Goal: Use online tool/utility: Utilize a website feature to perform a specific function

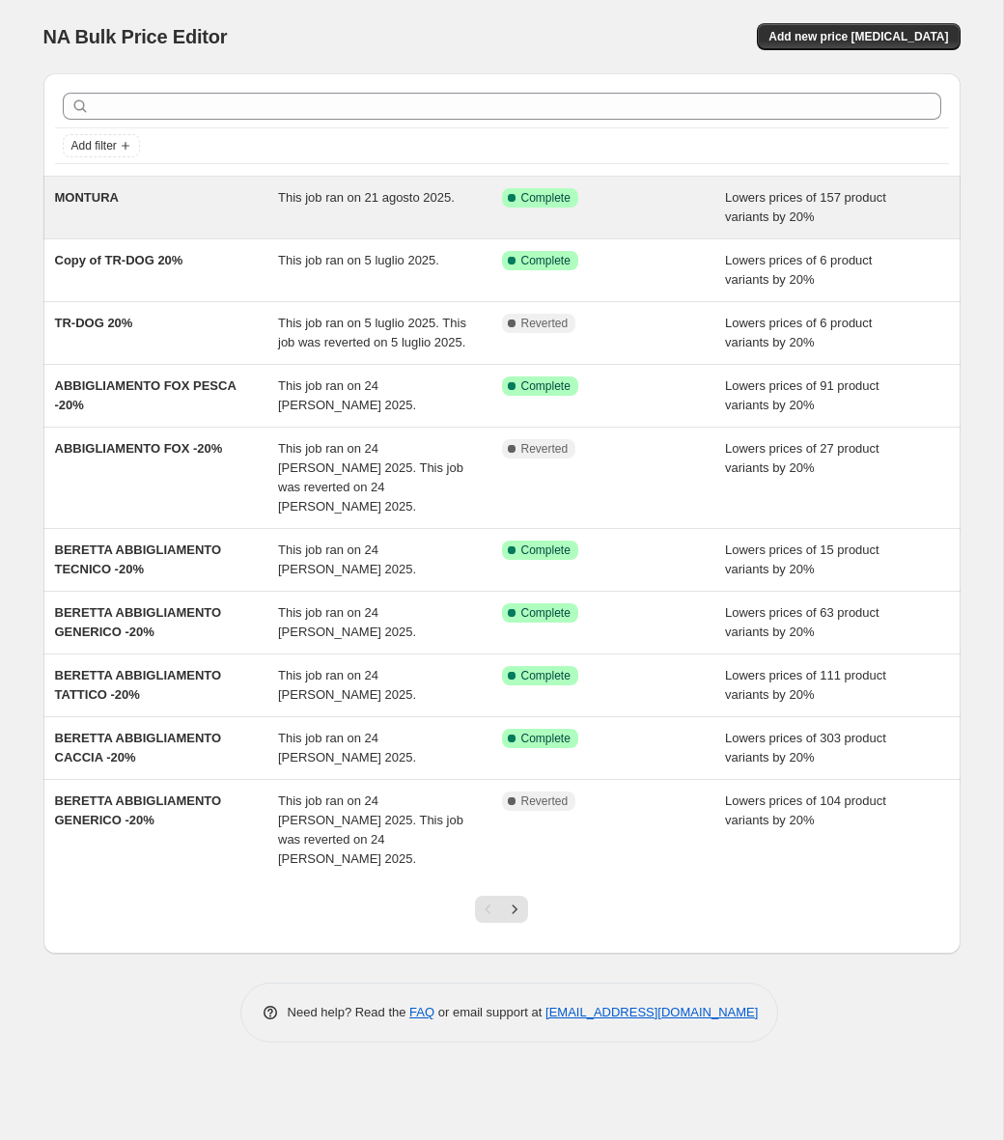
click at [101, 191] on span "MONTURA" at bounding box center [87, 197] width 64 height 14
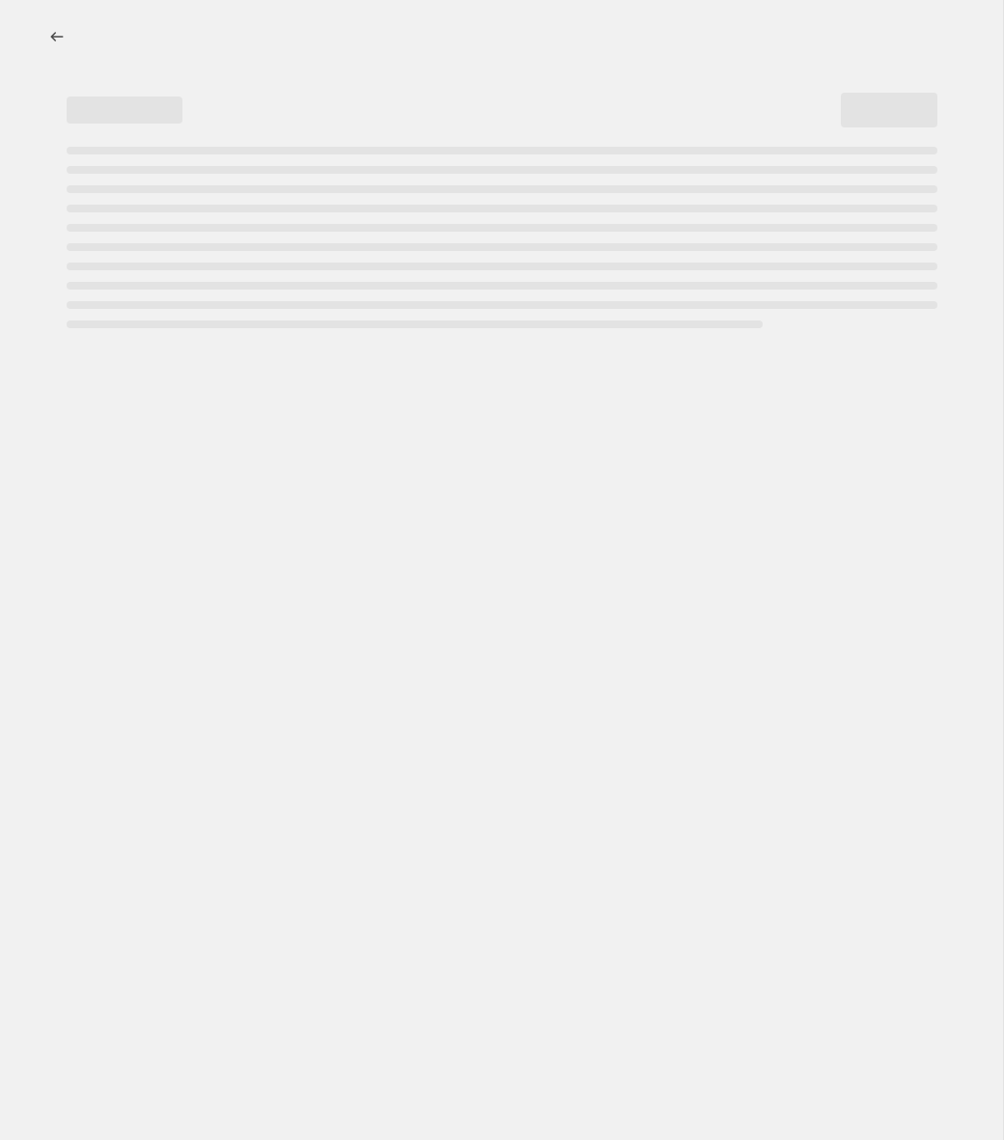
select select "percentage"
select select "no_change"
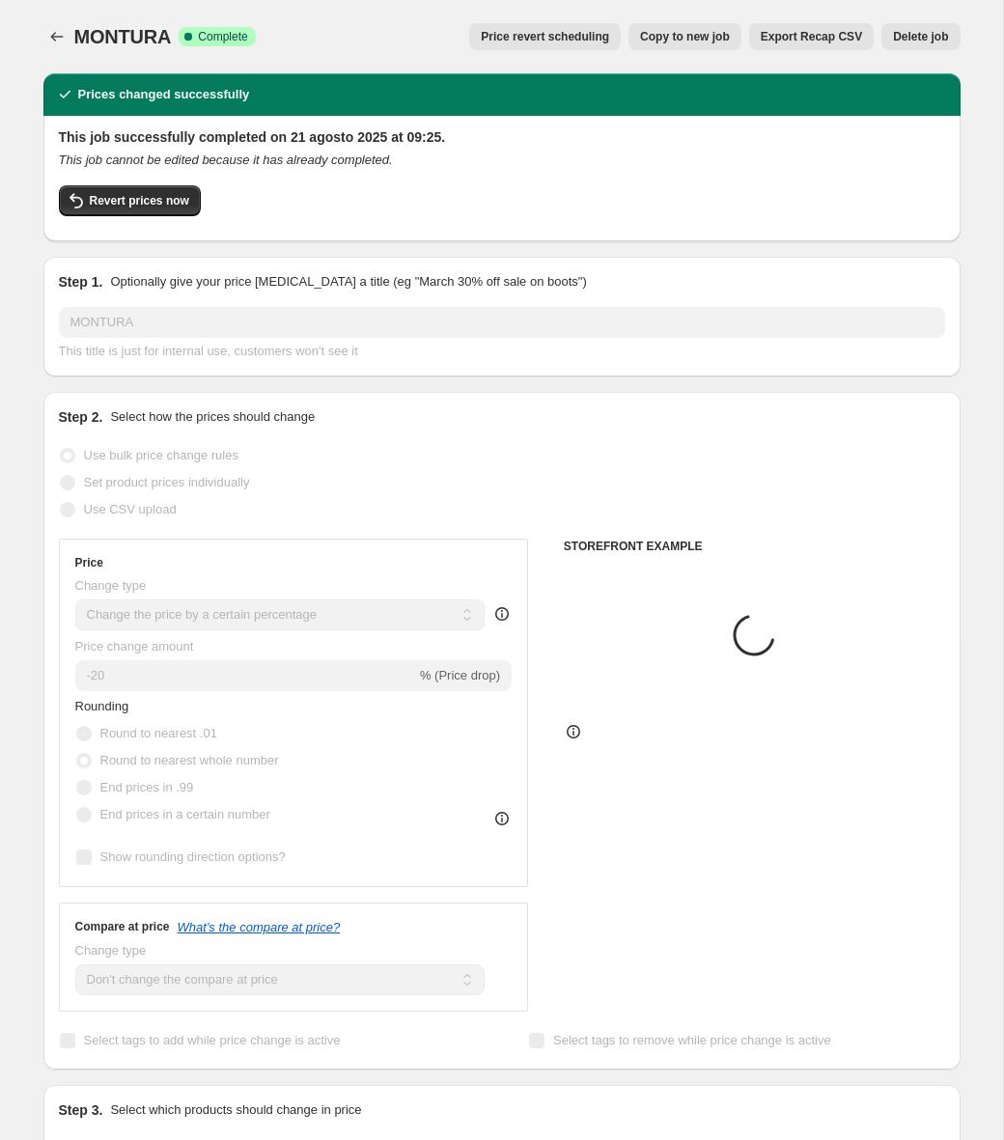
select select "collection"
click at [104, 201] on span "Revert prices now" at bounding box center [139, 200] width 99 height 15
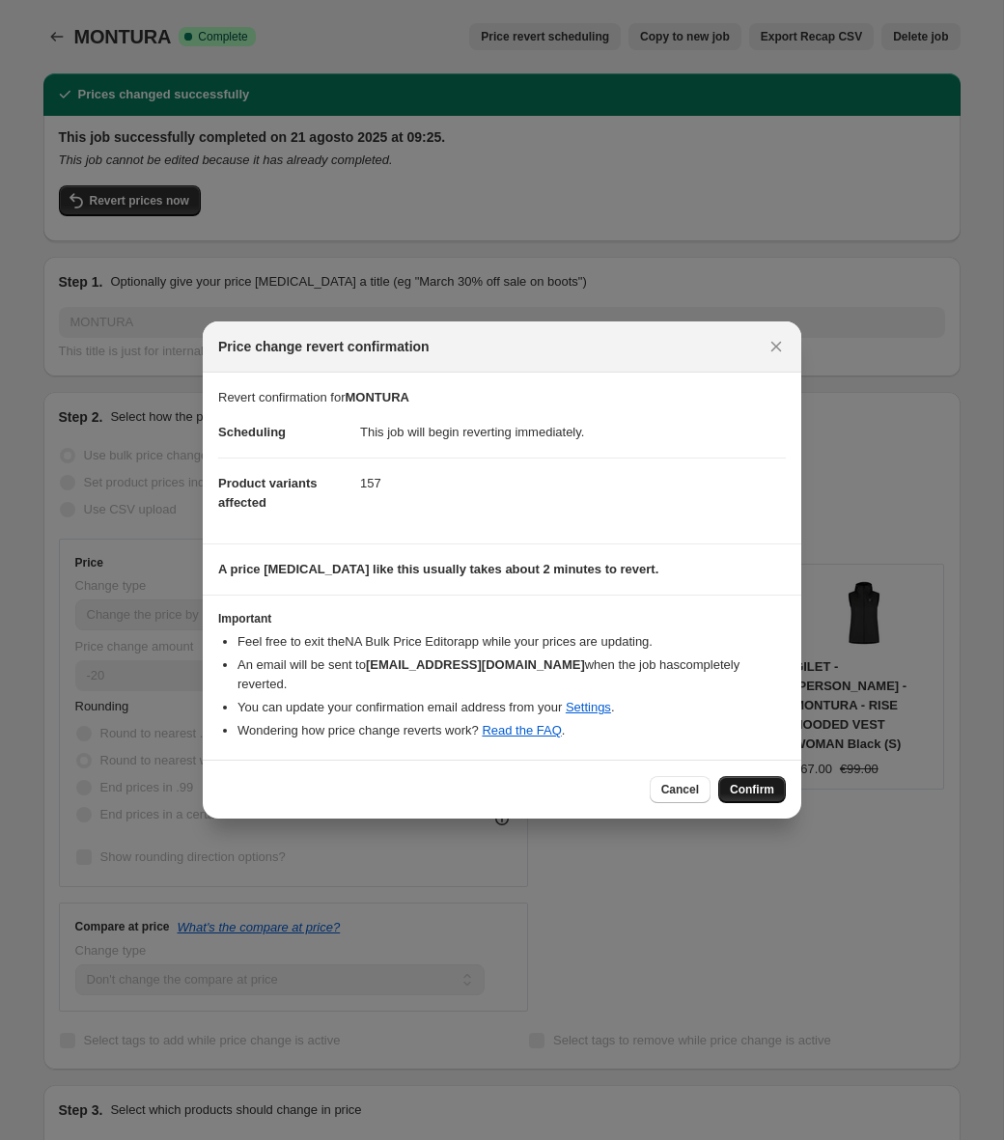
click at [764, 782] on span "Confirm" at bounding box center [752, 789] width 44 height 15
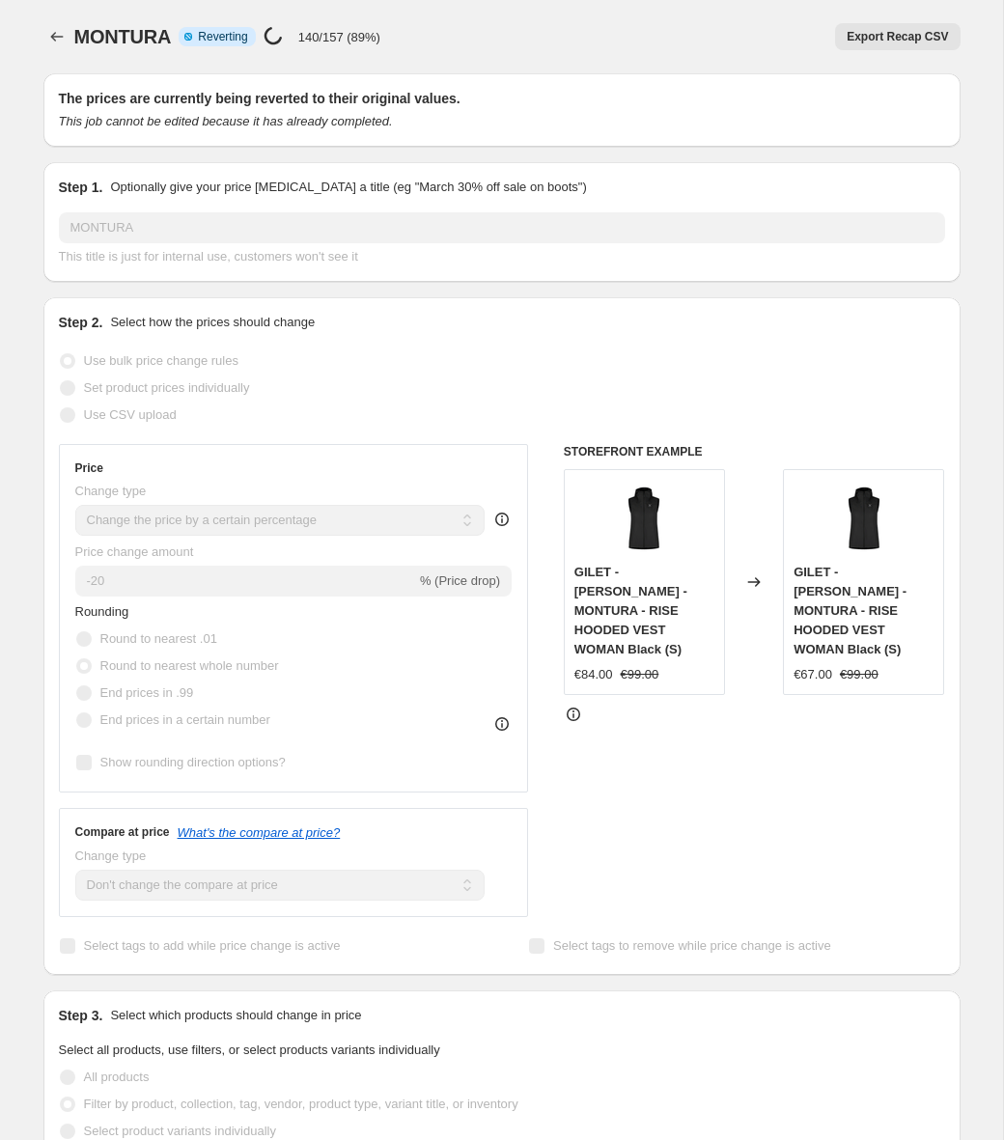
select select "percentage"
select select "no_change"
select select "collection"
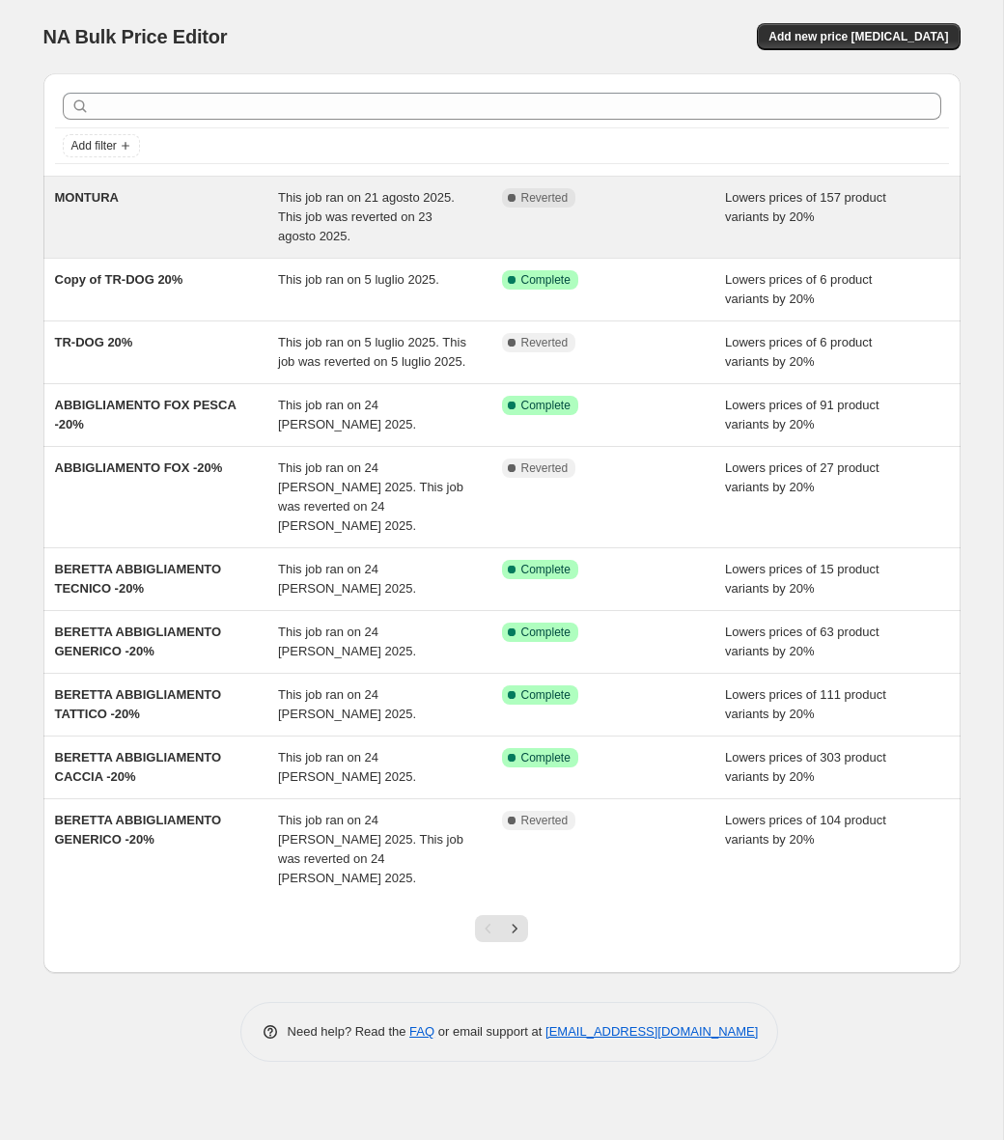
click at [104, 200] on span "MONTURA" at bounding box center [87, 197] width 64 height 14
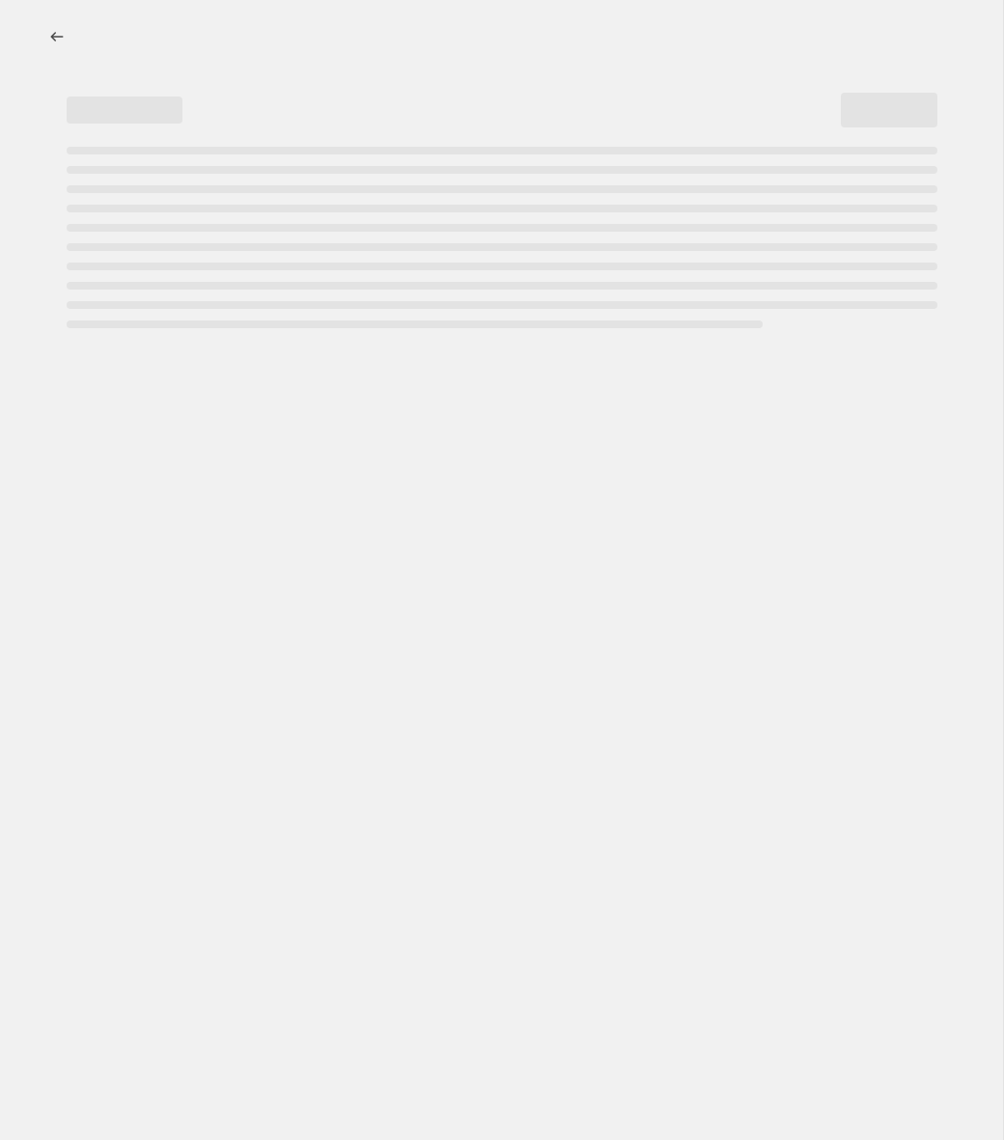
select select "percentage"
select select "no_change"
select select "collection"
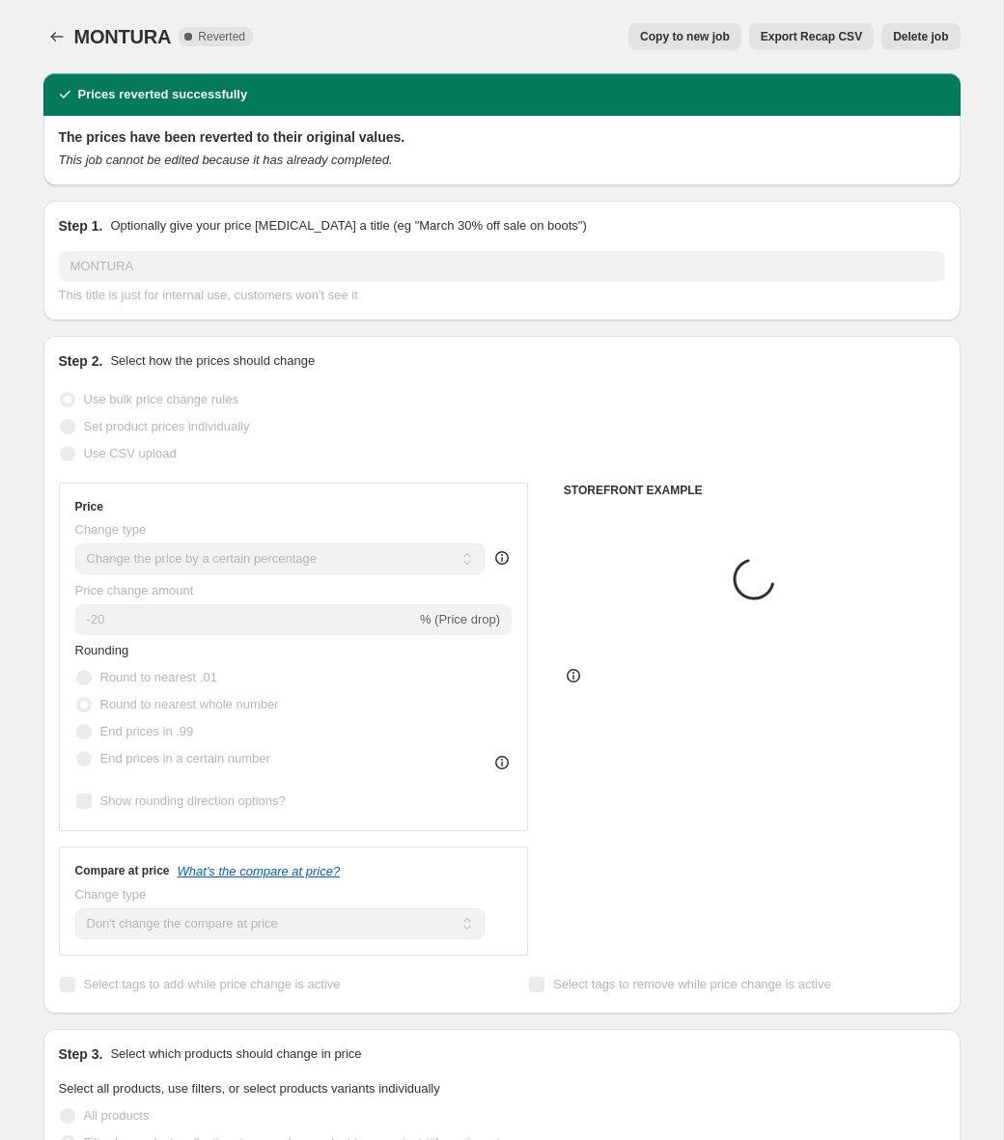
click at [693, 35] on span "Copy to new job" at bounding box center [685, 36] width 90 height 15
select select "percentage"
select select "no_change"
select select "collection"
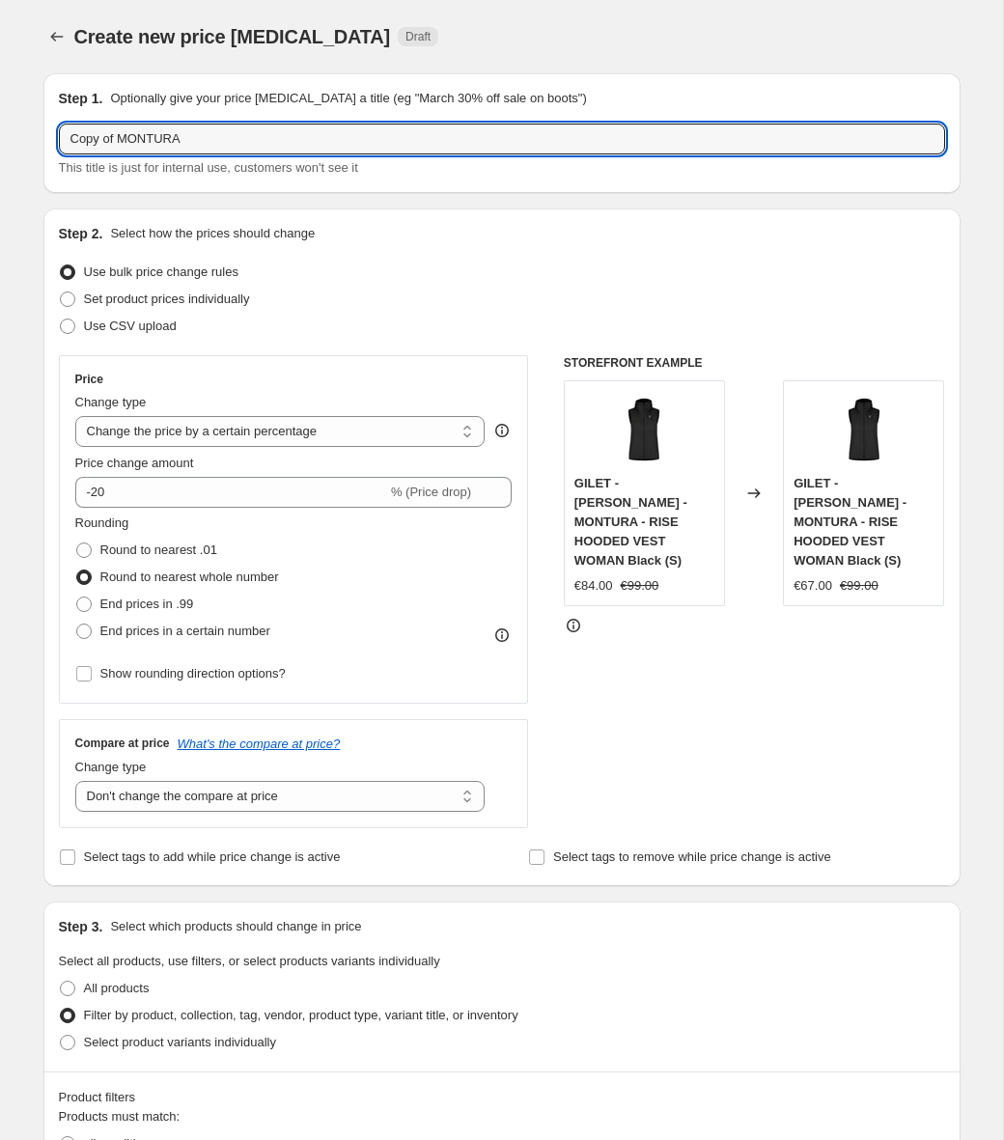
drag, startPoint x: 118, startPoint y: 140, endPoint x: -46, endPoint y: 129, distance: 164.4
click at [0, 129] on html "Home Settings Plans Skip to content Create new price change job. This page is r…" at bounding box center [502, 570] width 1004 height 1140
click at [174, 135] on input "MONTURA" at bounding box center [502, 139] width 886 height 31
type input "MONTURA ESTIVO"
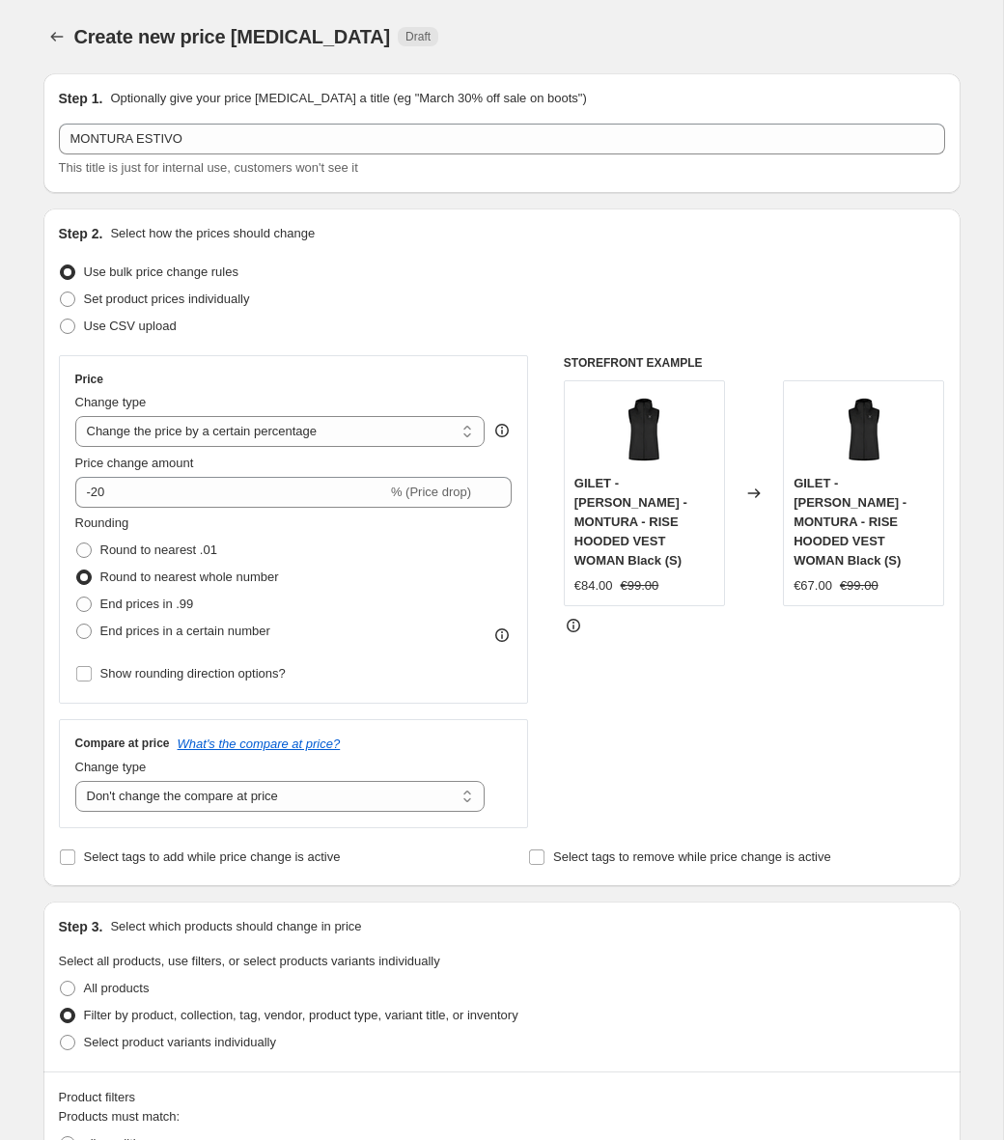
scroll to position [1, 0]
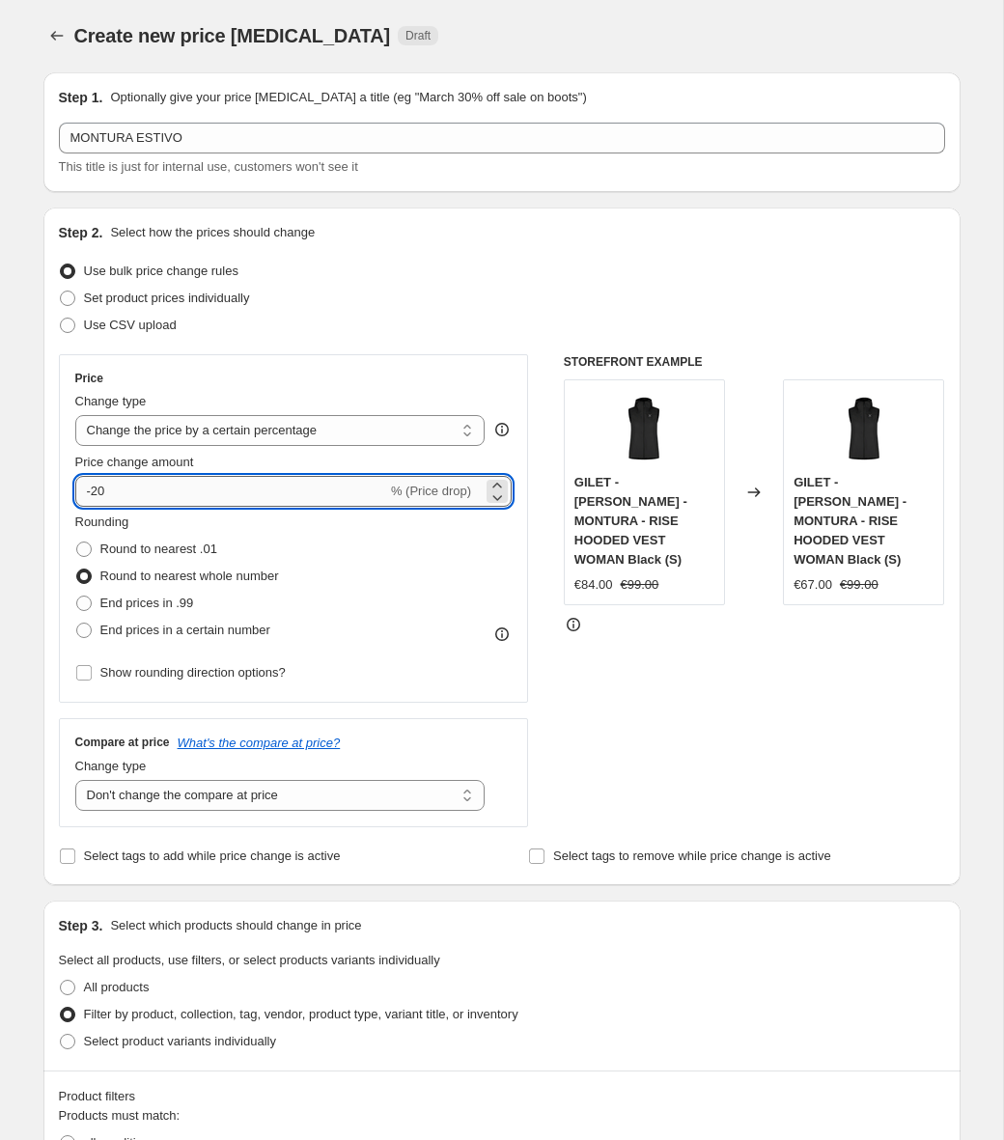
click at [231, 504] on input "-20" at bounding box center [231, 491] width 312 height 31
drag, startPoint x: 95, startPoint y: 491, endPoint x: 133, endPoint y: 493, distance: 38.7
click at [133, 493] on input "-20" at bounding box center [231, 491] width 312 height 31
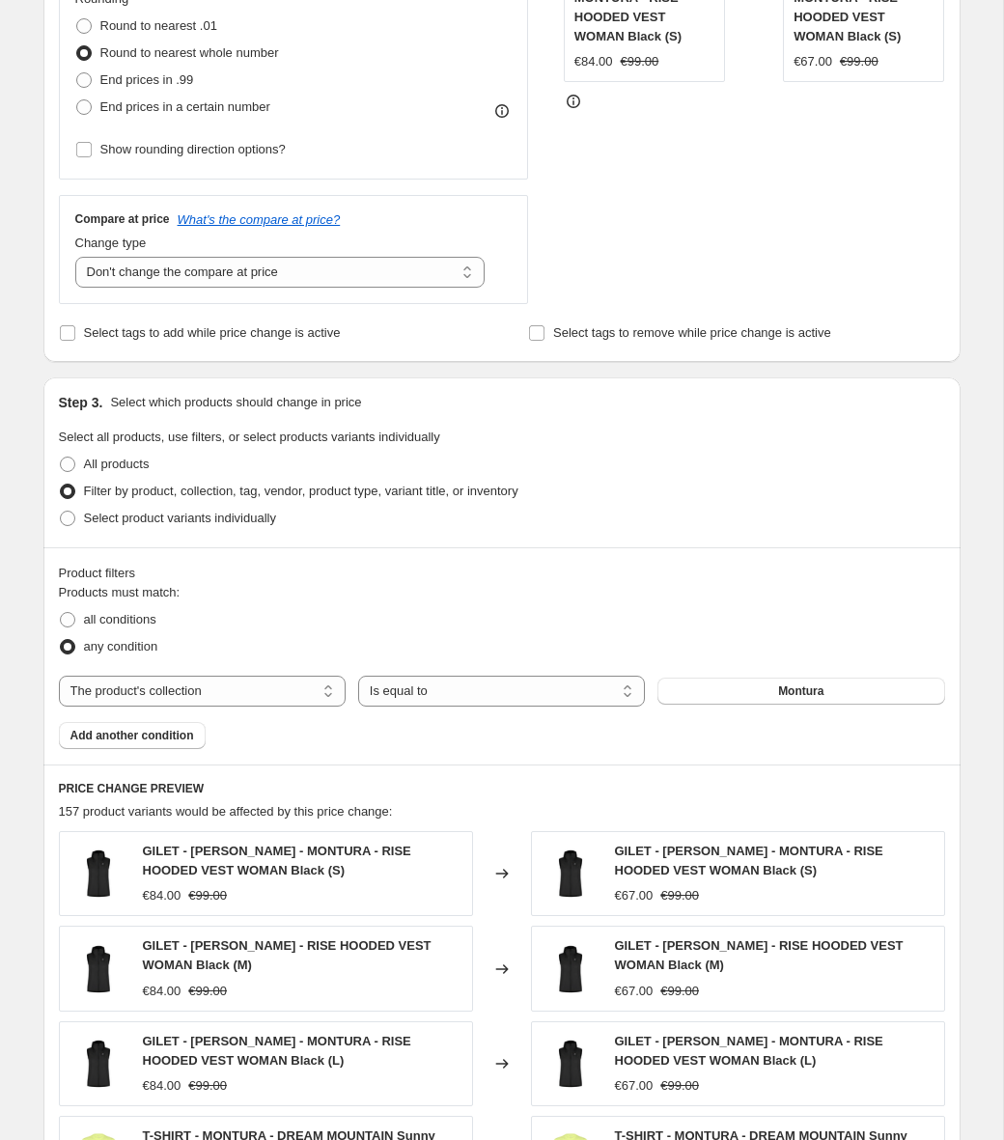
scroll to position [605, 0]
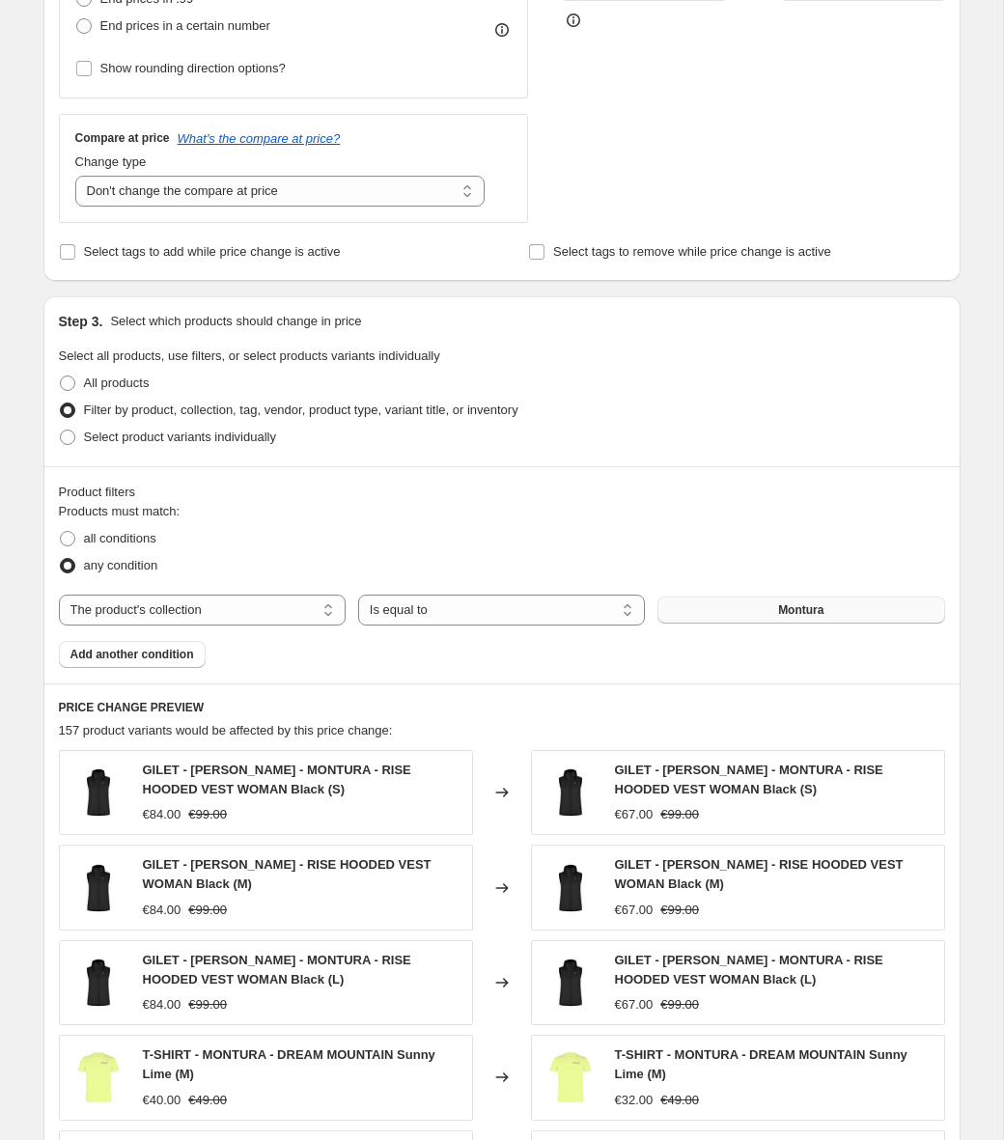
type input "-30"
click at [767, 611] on button "Montura" at bounding box center [800, 609] width 287 height 27
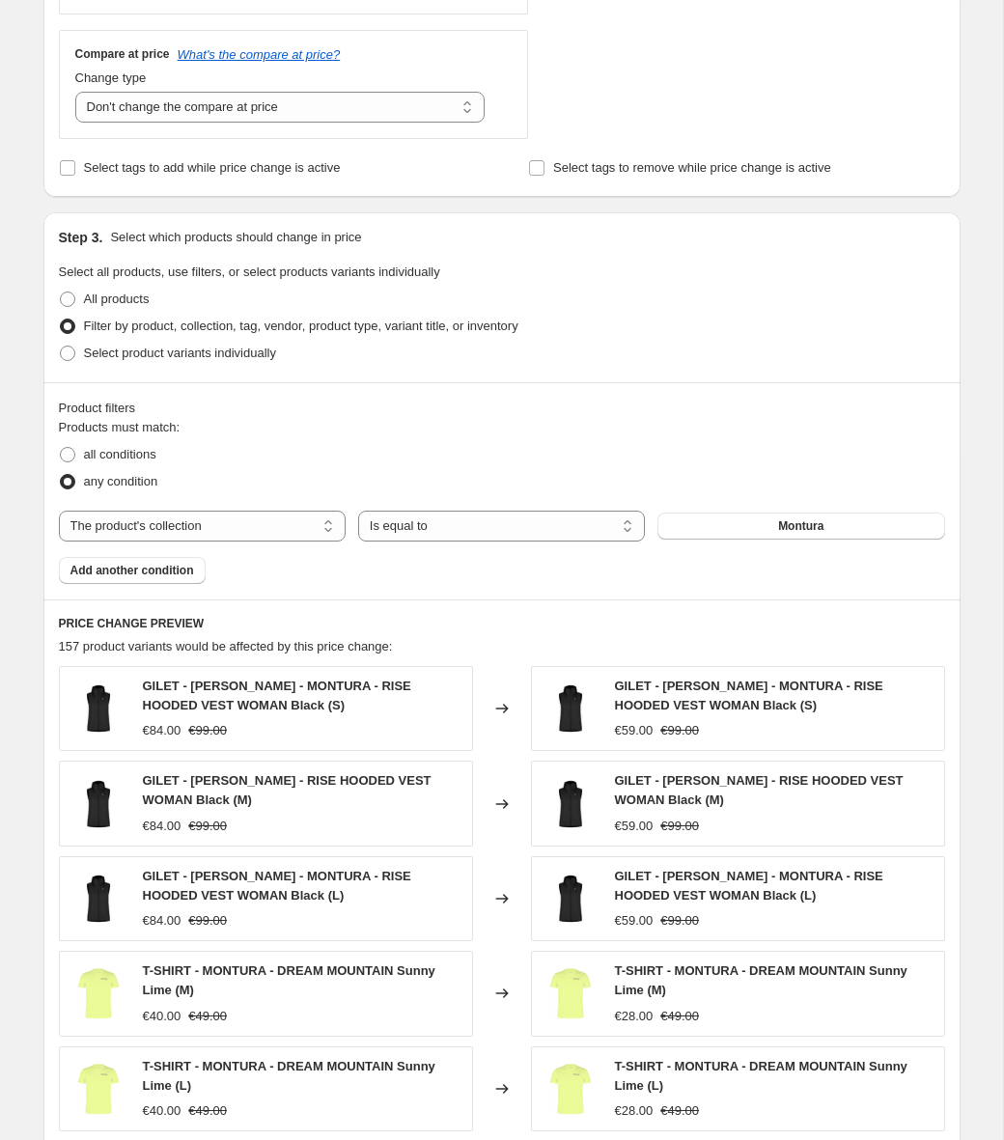
scroll to position [650, 0]
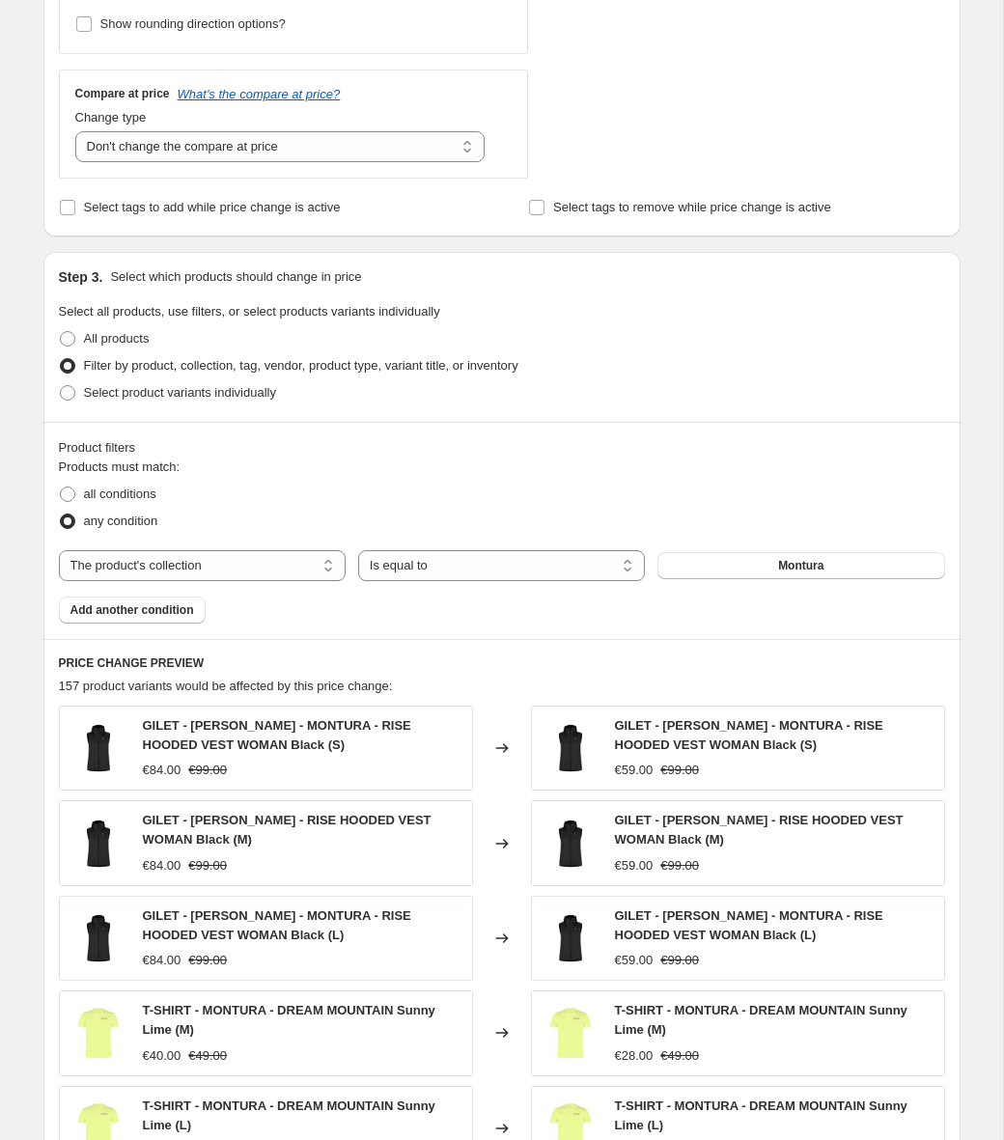
click at [759, 581] on div "Products must match: all conditions any condition The product The product's col…" at bounding box center [502, 540] width 886 height 166
click at [750, 575] on button "Montura" at bounding box center [800, 565] width 287 height 27
click at [297, 559] on select "The product The product's collection The product's tag The product's vendor The…" at bounding box center [202, 565] width 287 height 31
select select "tag"
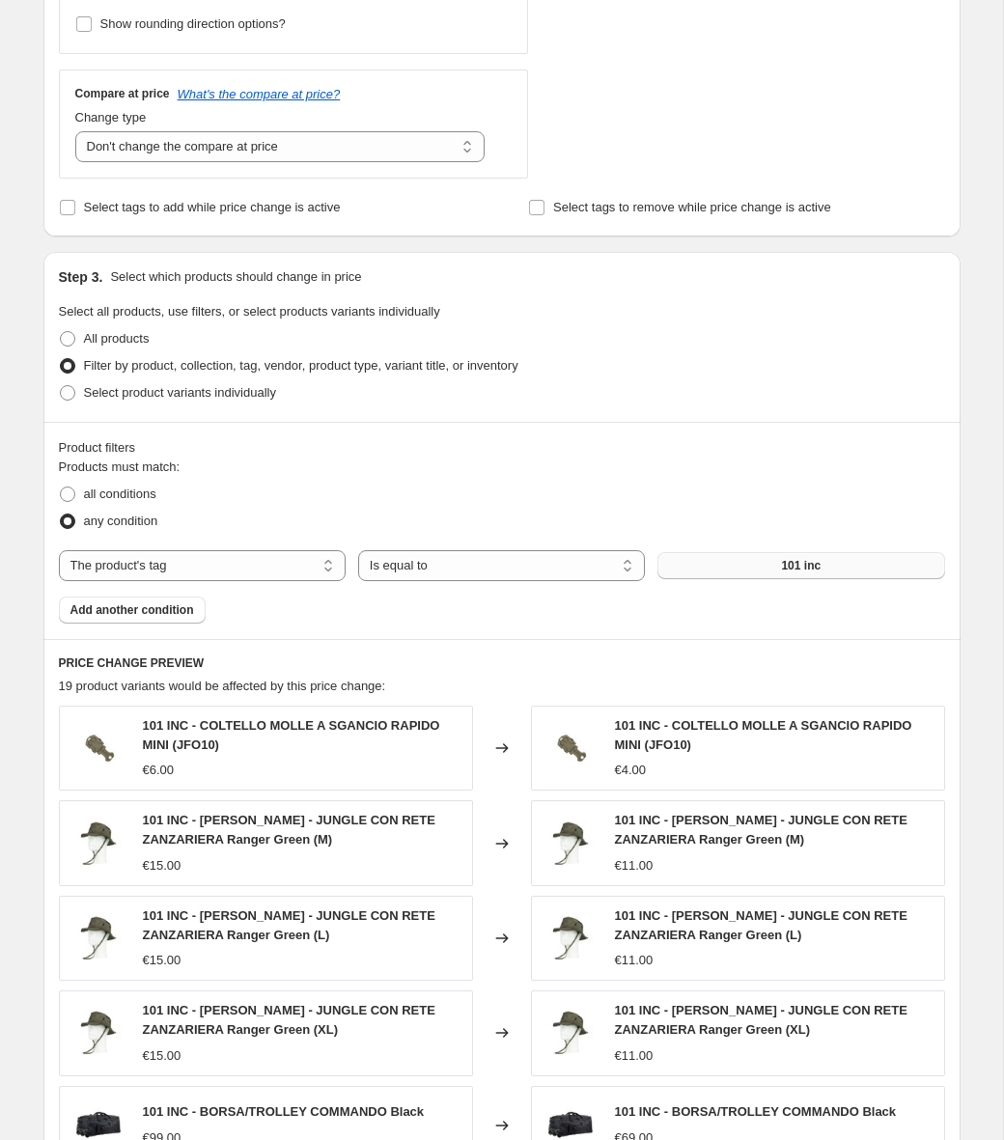
click at [774, 575] on button "101 inc" at bounding box center [800, 565] width 287 height 27
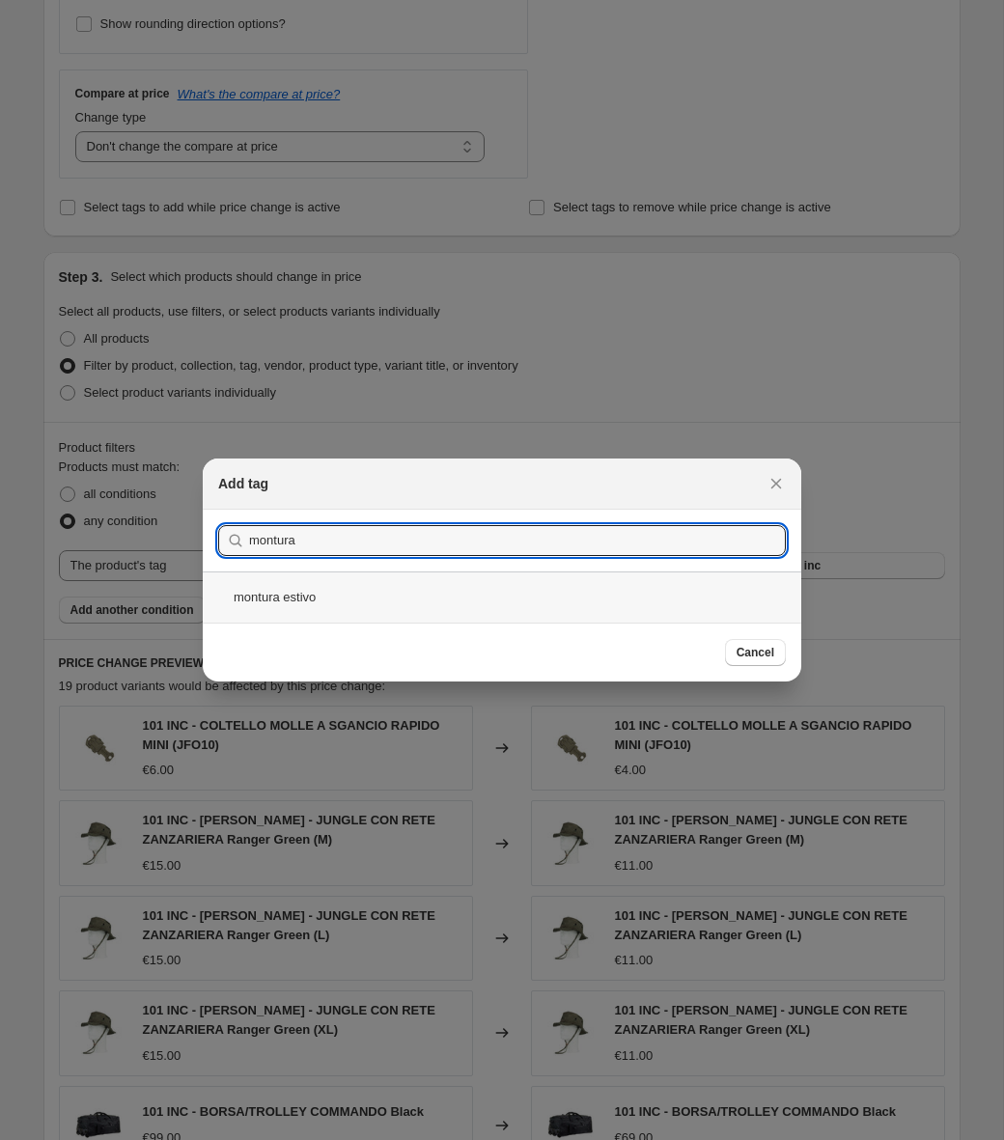
type input "montura"
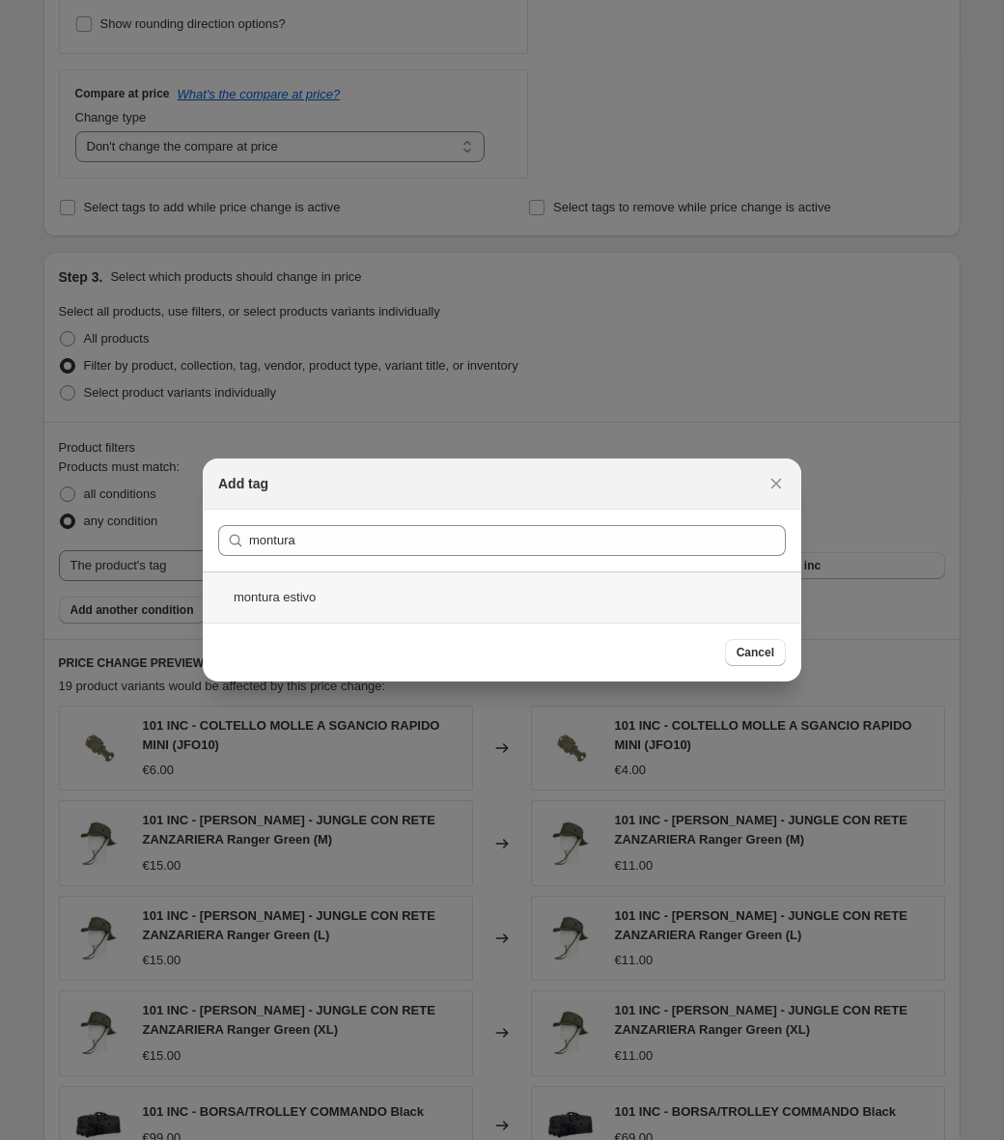
click at [395, 585] on div "montura estivo" at bounding box center [502, 596] width 598 height 51
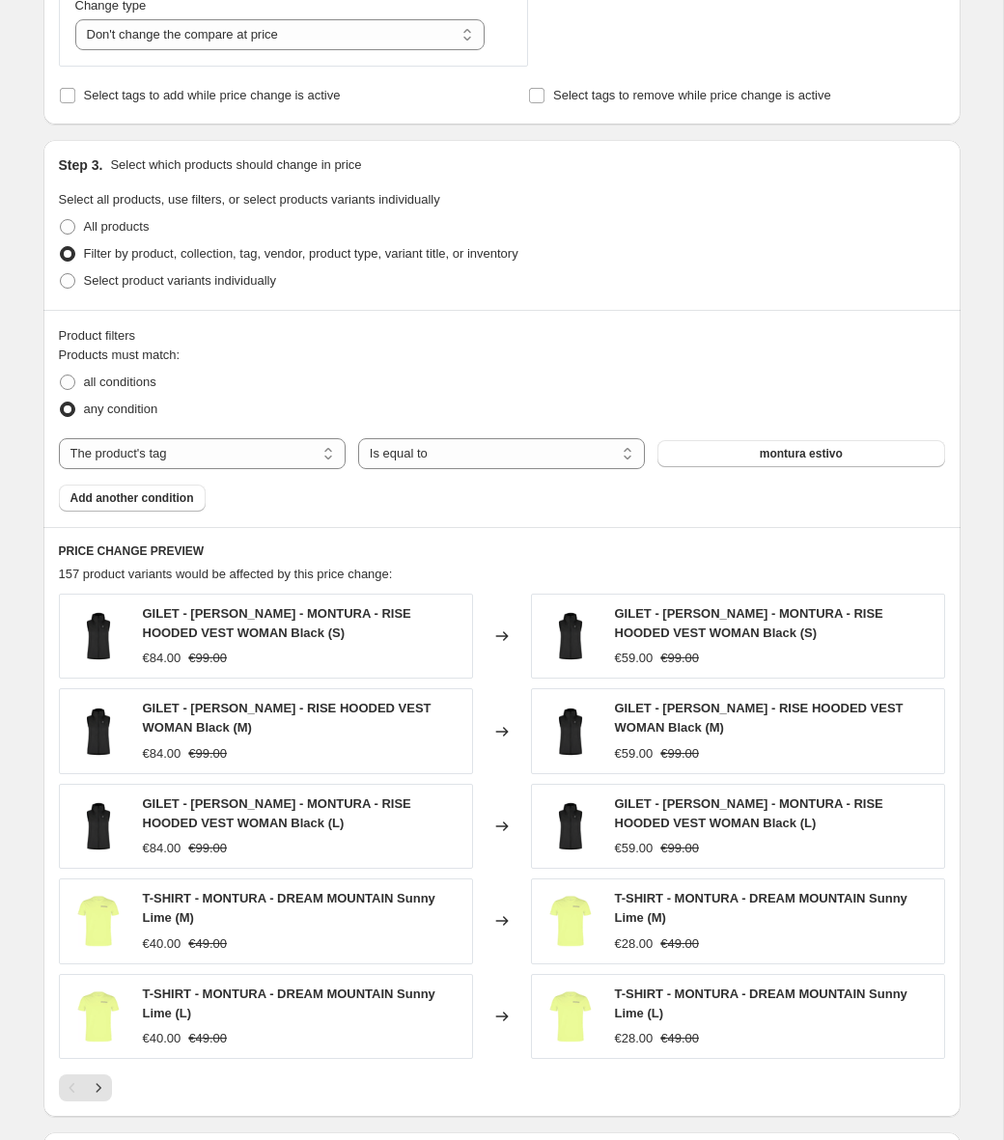
scroll to position [1038, 0]
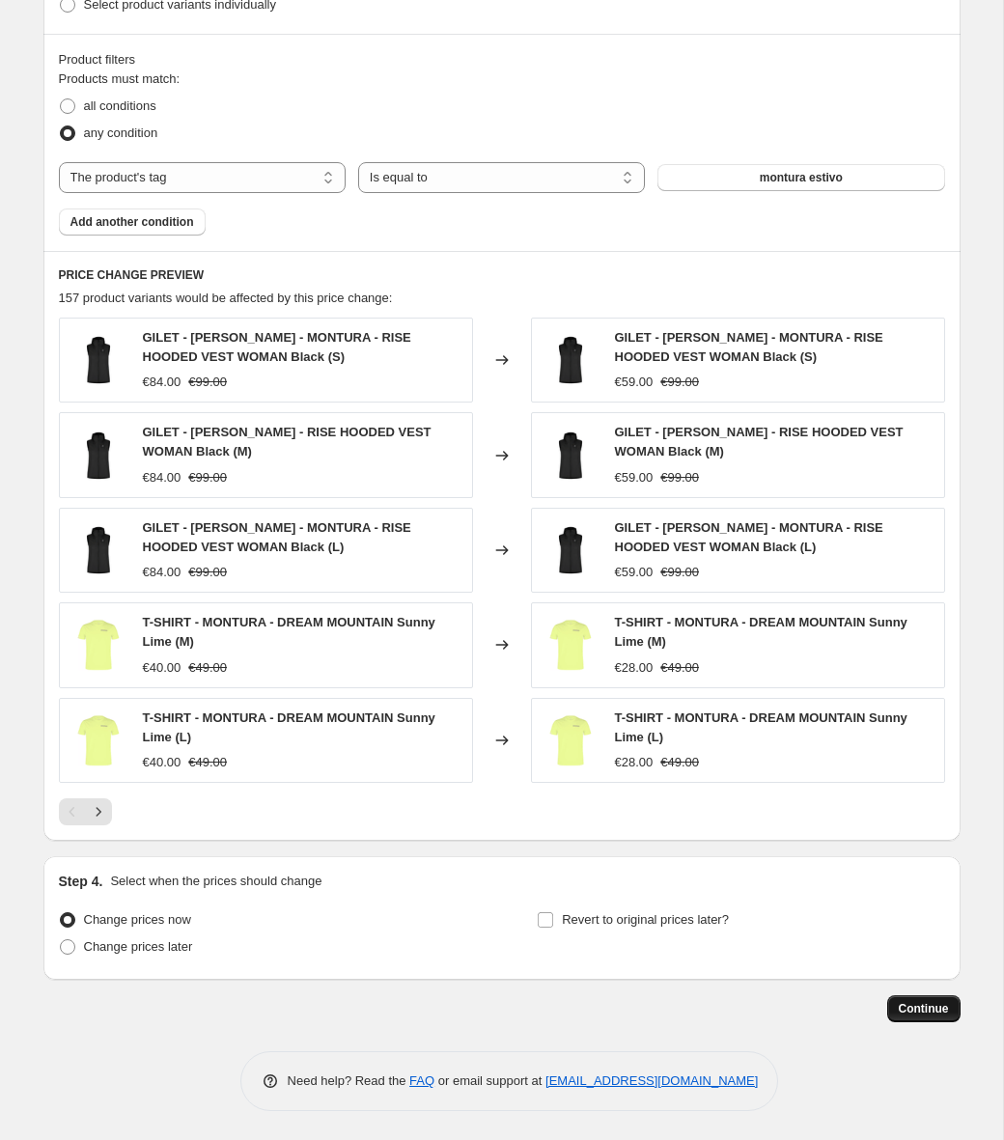
click at [925, 1006] on span "Continue" at bounding box center [924, 1008] width 50 height 15
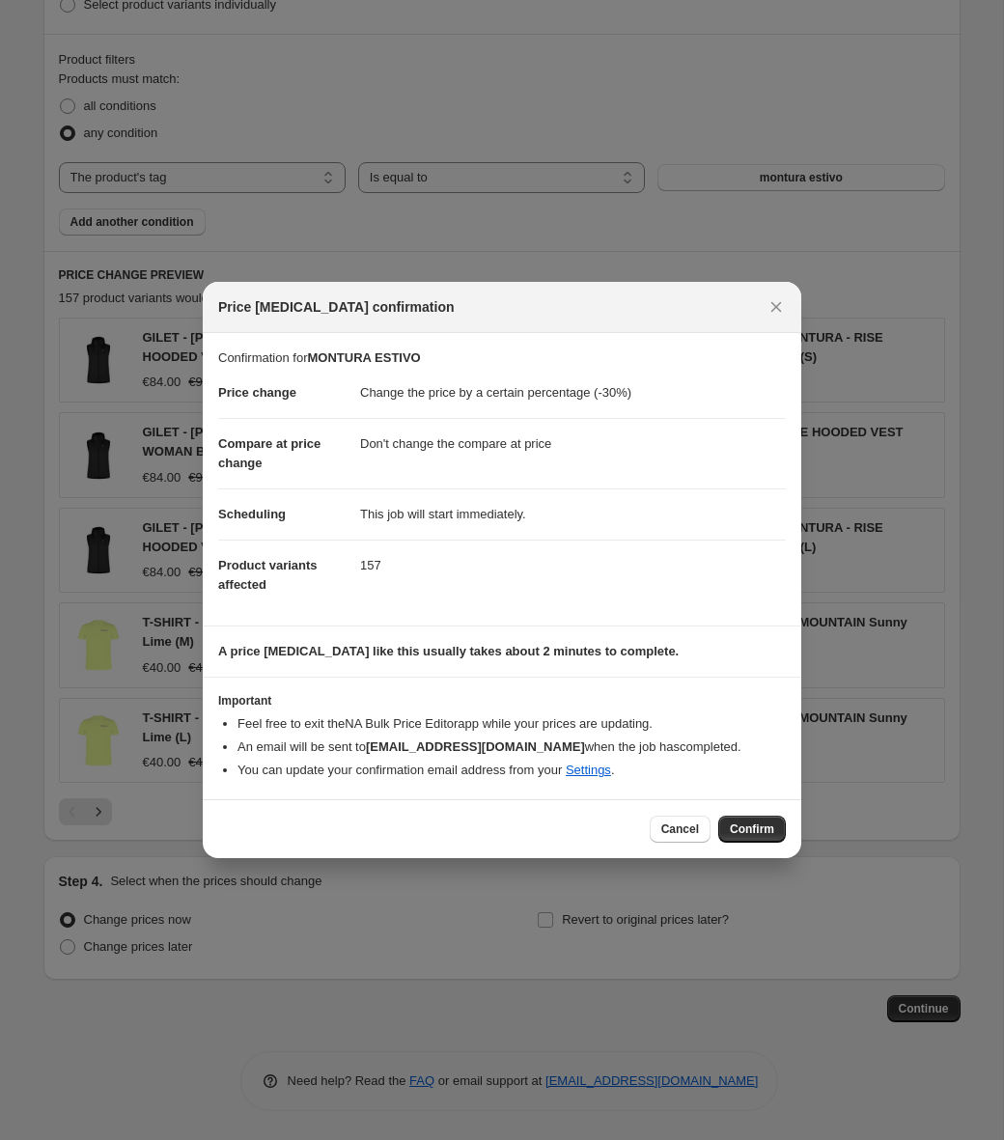
click at [740, 828] on span "Confirm" at bounding box center [752, 828] width 44 height 15
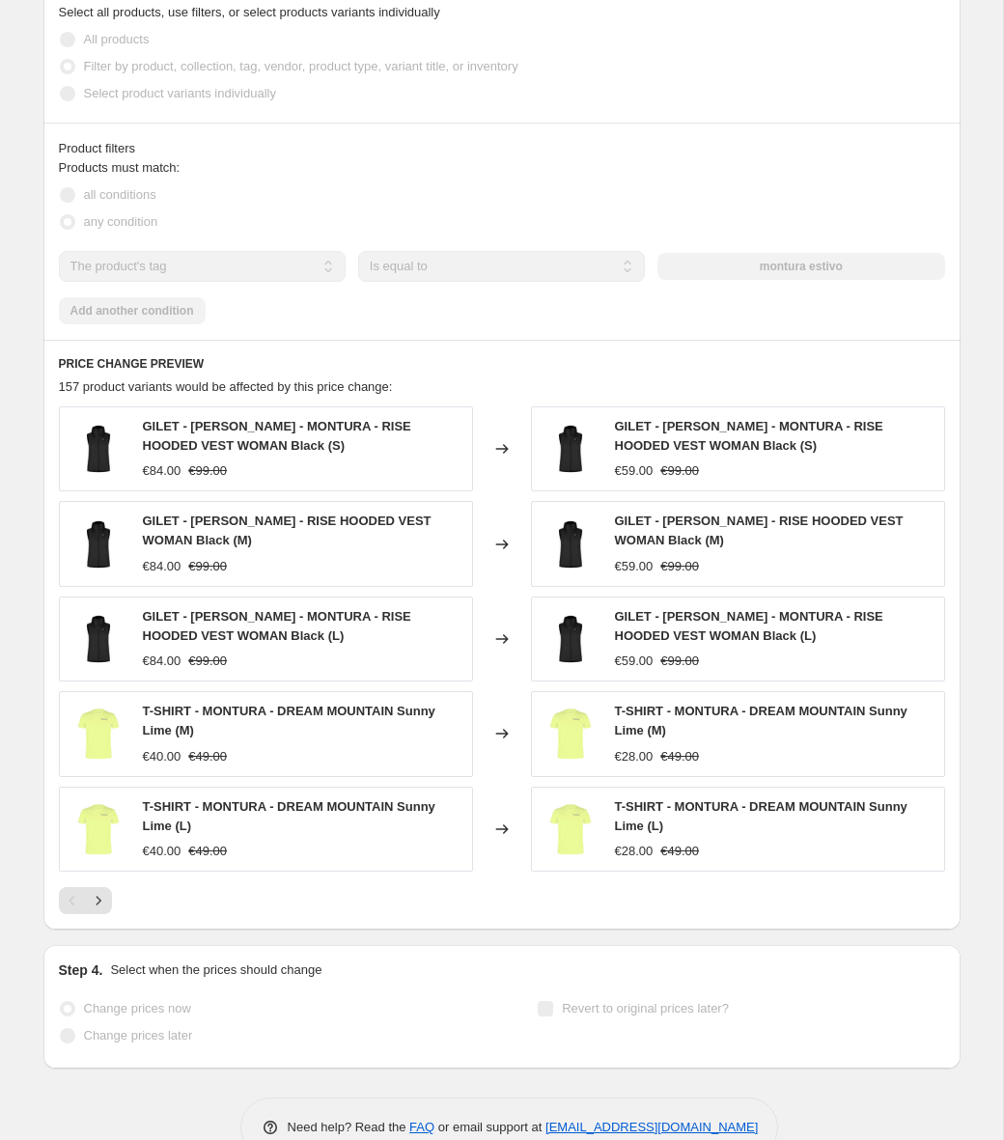
scroll to position [1088, 0]
select select "percentage"
select select "no_change"
select select "tag"
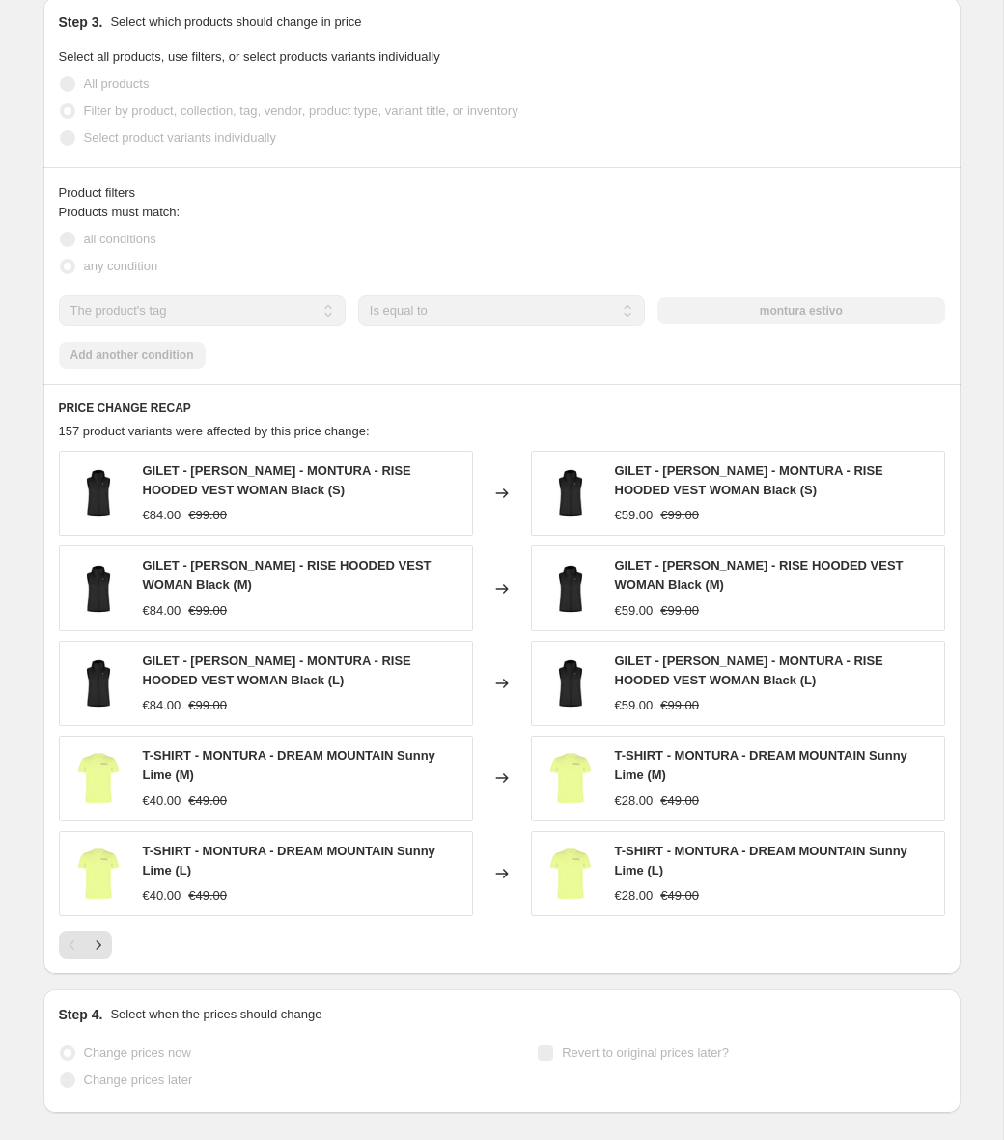
scroll to position [0, 0]
